Goal: Transaction & Acquisition: Purchase product/service

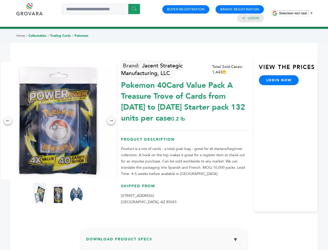
click at [296, 13] on span "Selecteer een taal" at bounding box center [293, 13] width 28 height 4
click at [58, 120] on img at bounding box center [58, 120] width 117 height 117
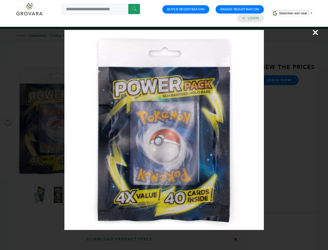
click at [8, 120] on div "×" at bounding box center [164, 125] width 328 height 250
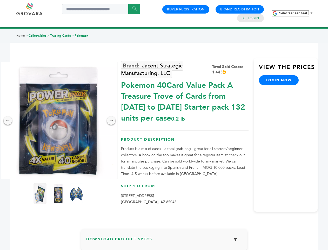
click at [111, 120] on div "→" at bounding box center [111, 120] width 8 height 8
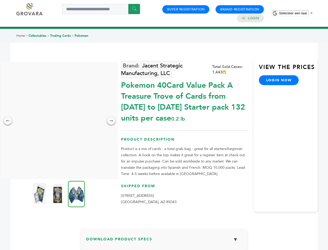
click at [40, 193] on img at bounding box center [39, 193] width 13 height 21
click at [0, 0] on div "×" at bounding box center [0, 0] width 0 height 0
click at [76, 193] on img at bounding box center [76, 193] width 17 height 26
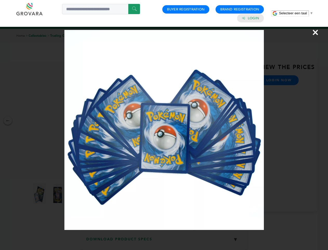
click at [164, 241] on div "×" at bounding box center [164, 125] width 328 height 250
